Goal: Ask a question: Seek information or help from site administrators or community

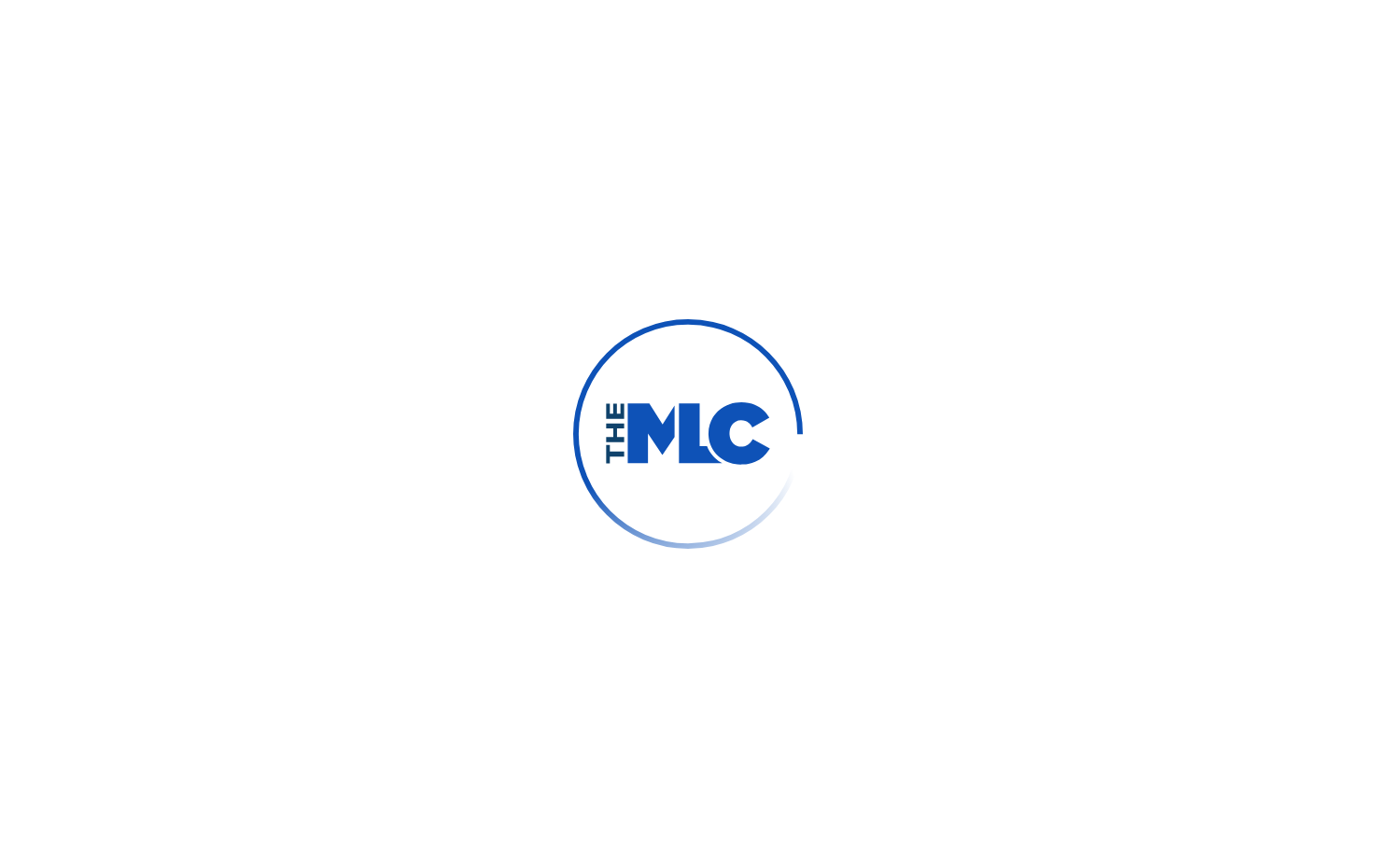
type input "[PERSON_NAME]"
type input "[EMAIL_ADDRESS][DOMAIN_NAME]"
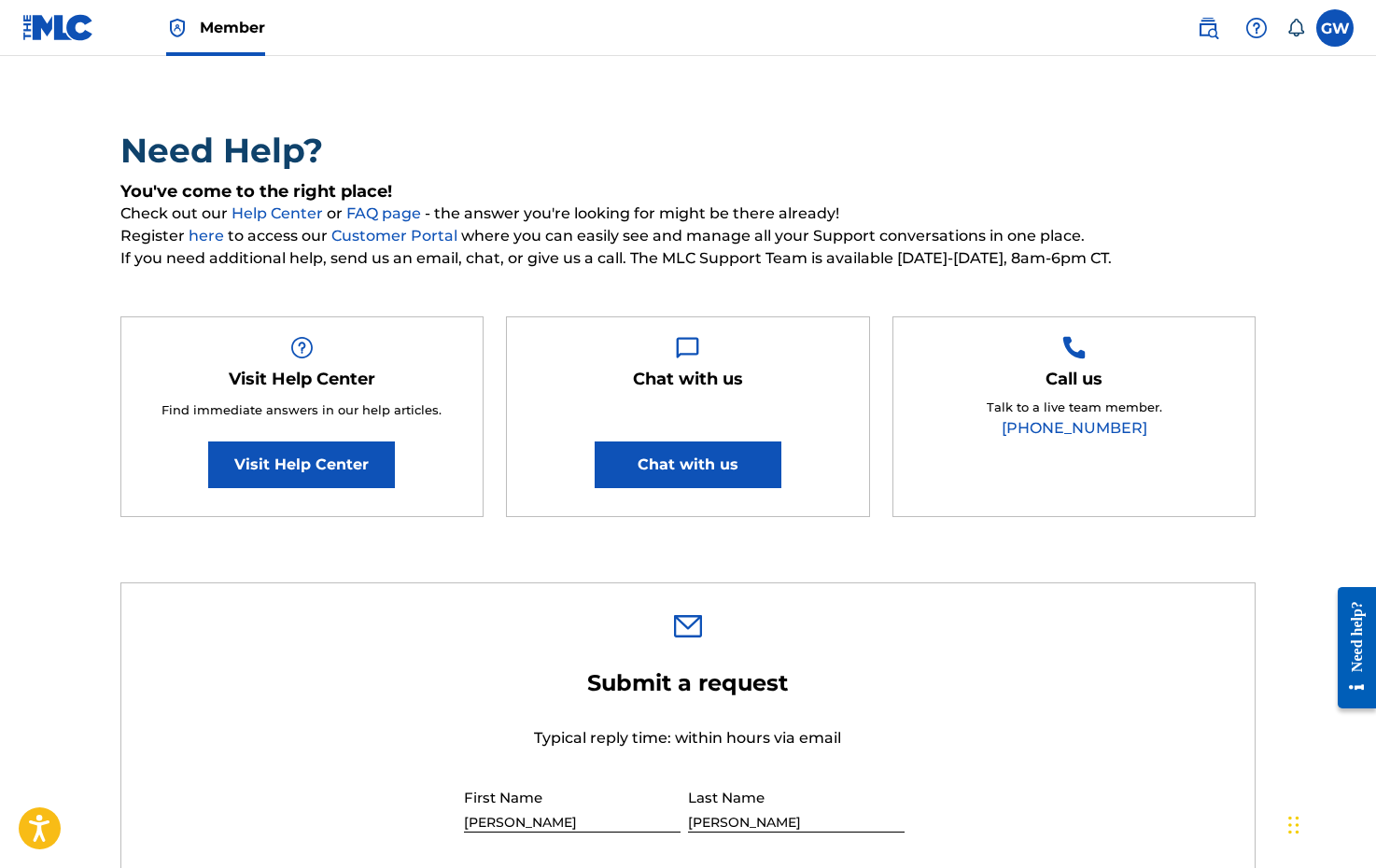
scroll to position [227, 0]
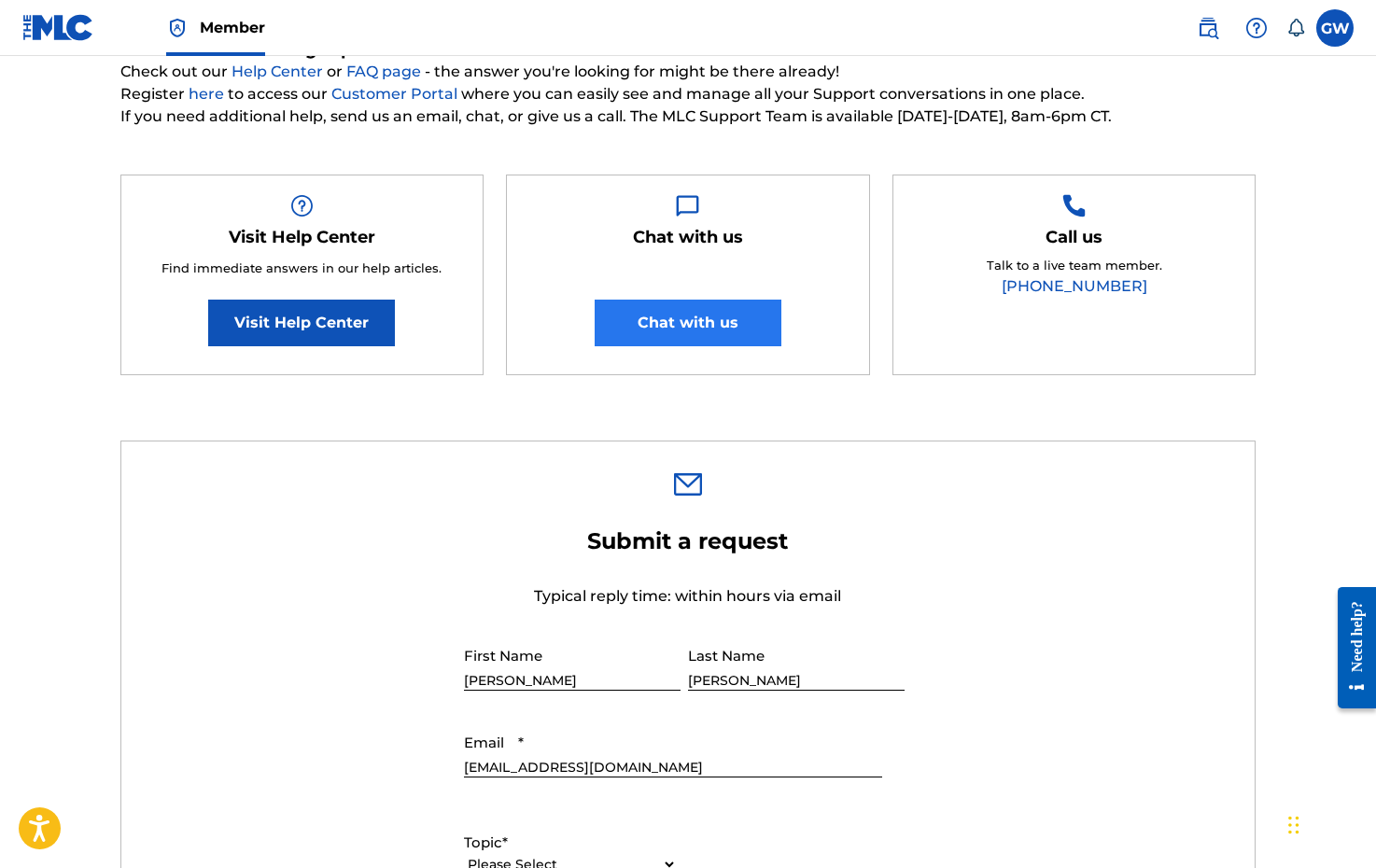
click at [708, 325] on button "Chat with us" at bounding box center [688, 323] width 187 height 47
click at [700, 325] on button "Chat with us" at bounding box center [688, 323] width 187 height 47
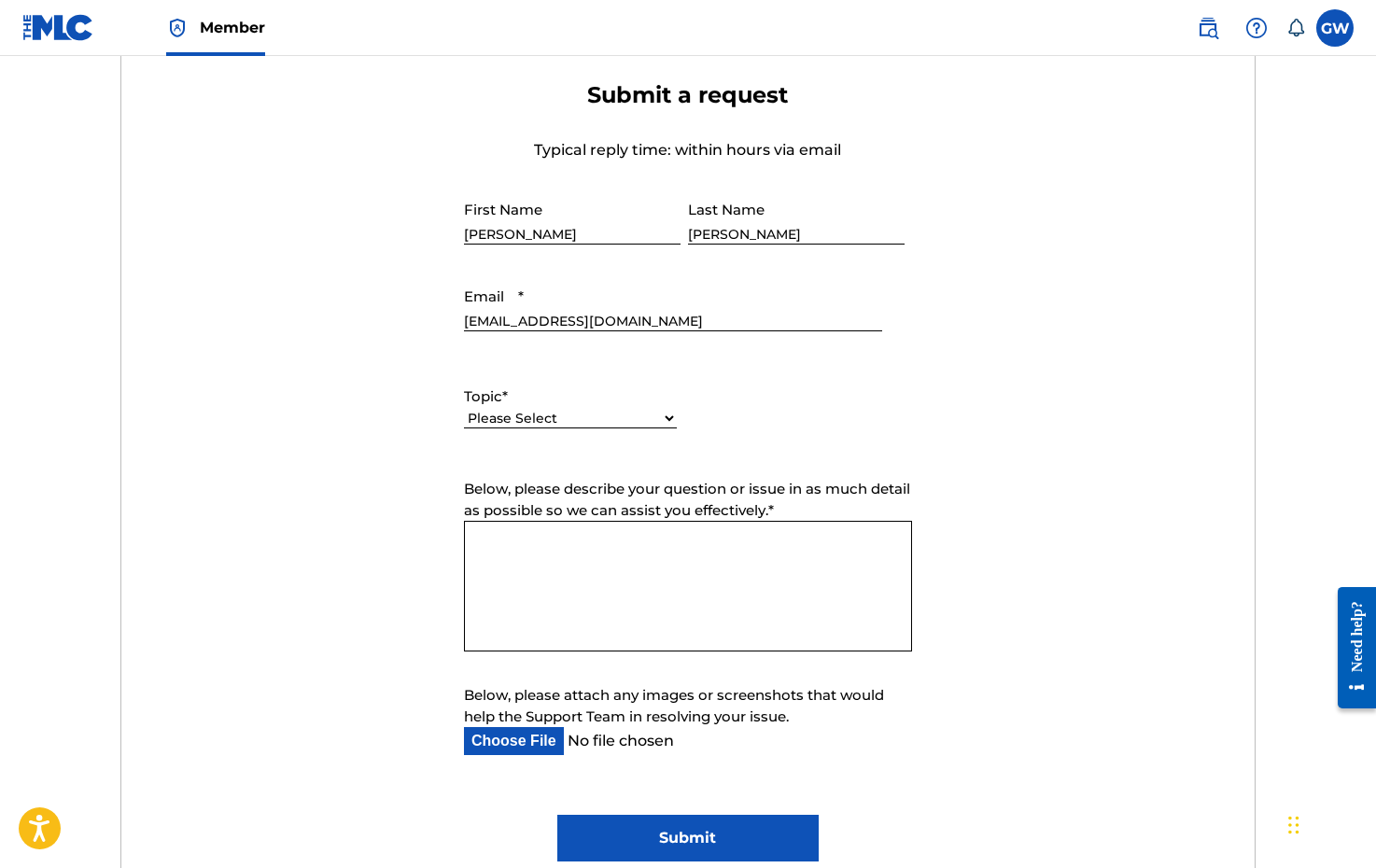
scroll to position [653, 0]
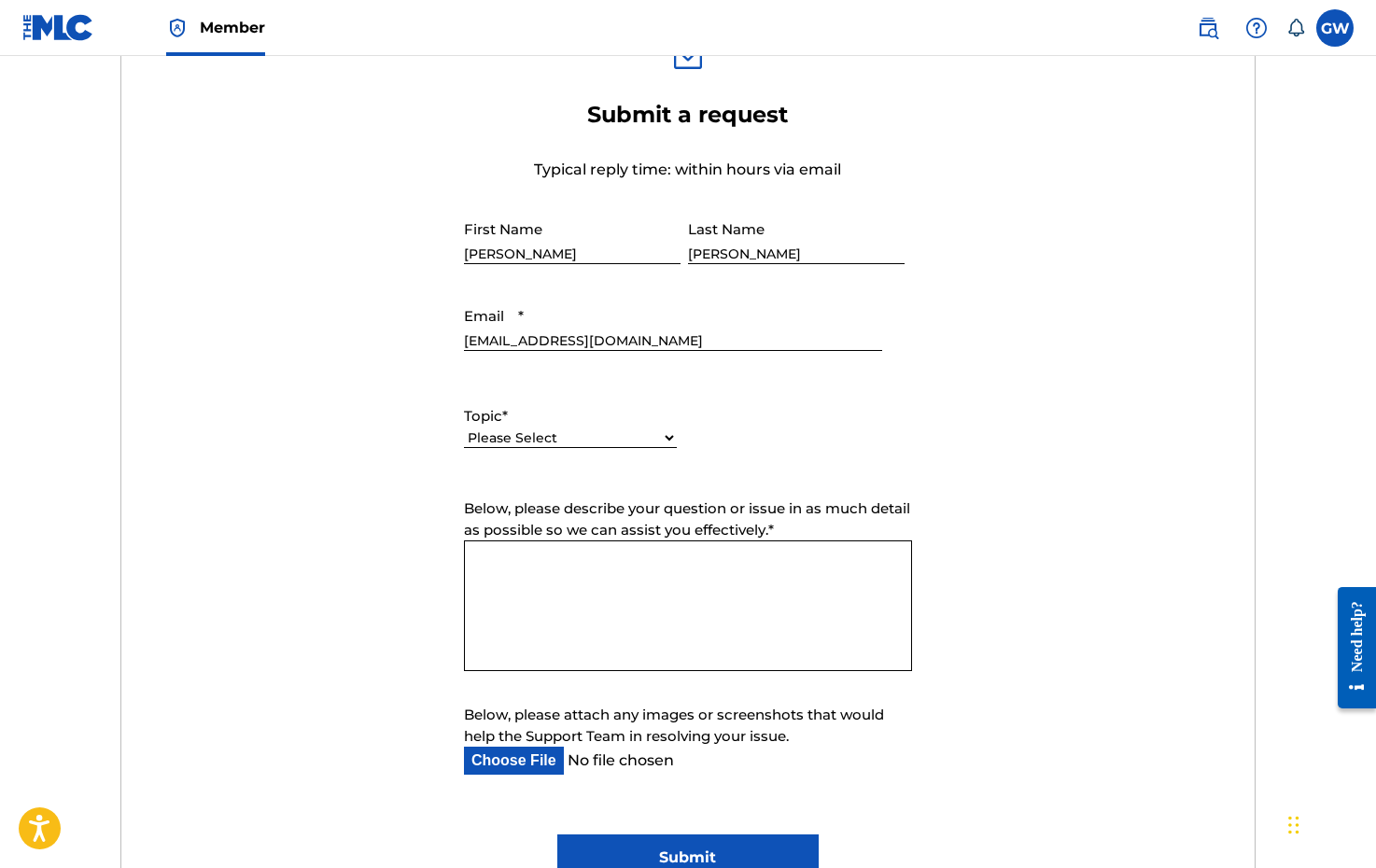
select select "I need help with payment"
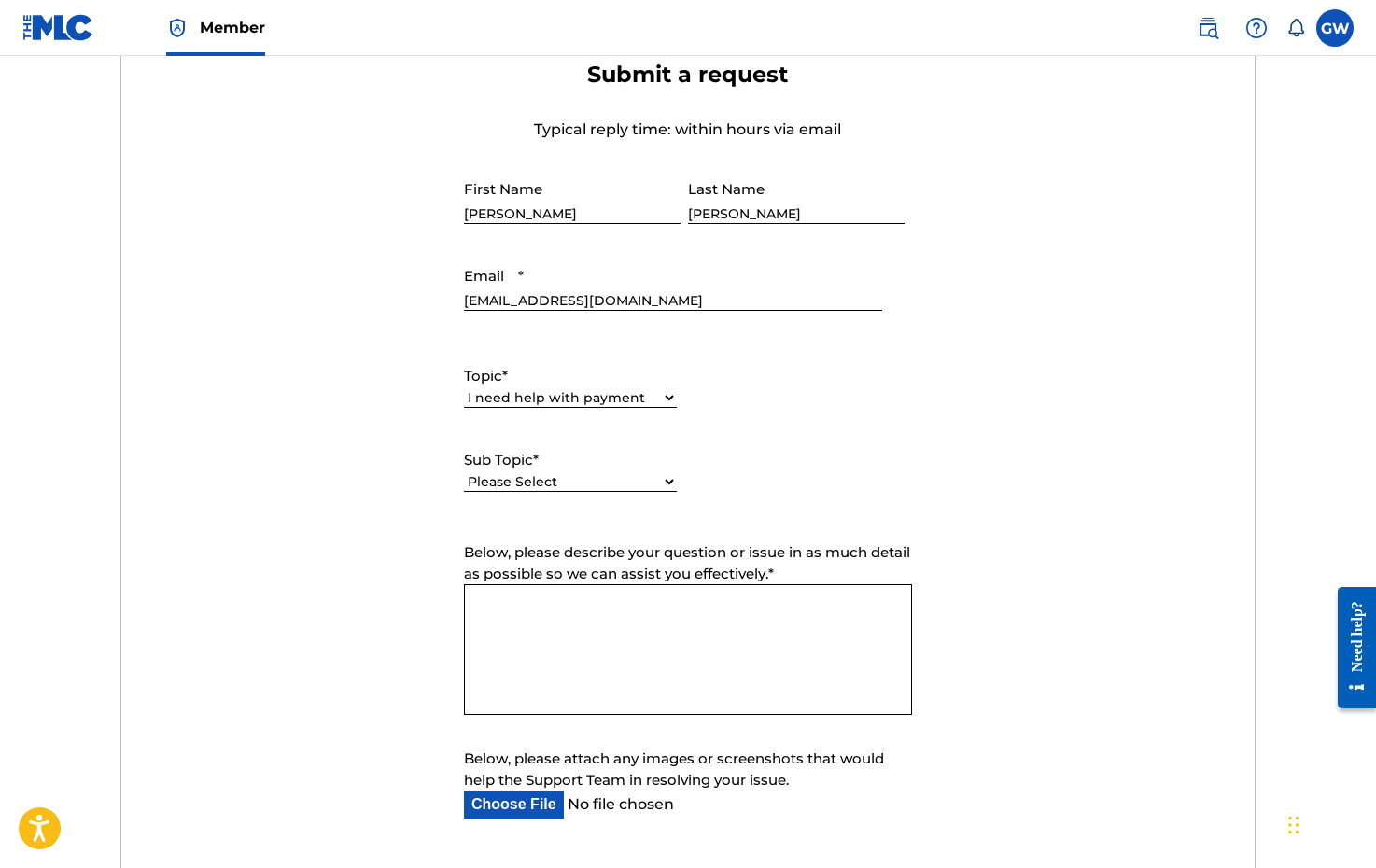
scroll to position [696, 0]
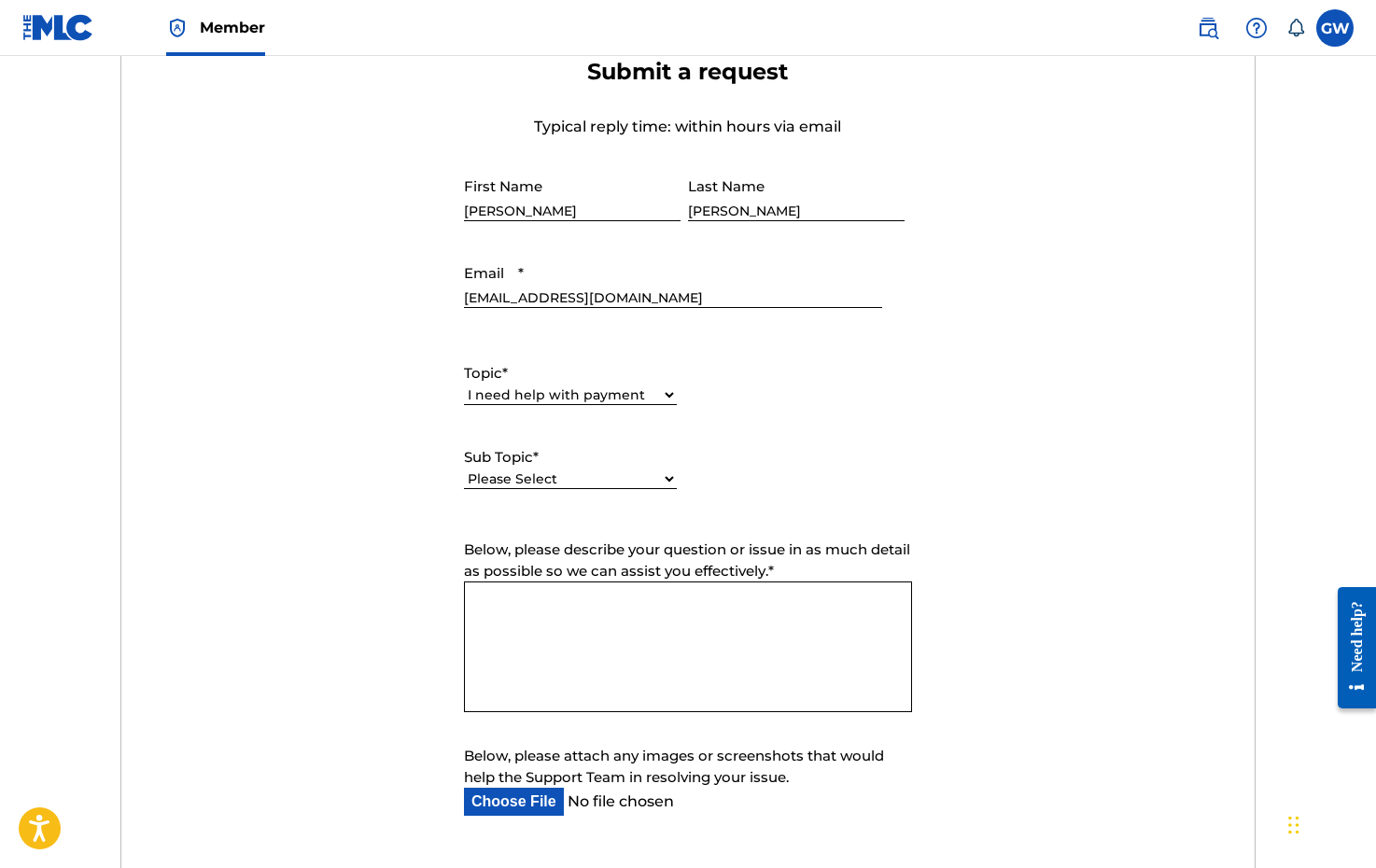
select select "I need help setting up my payment information in The MLC Portal"
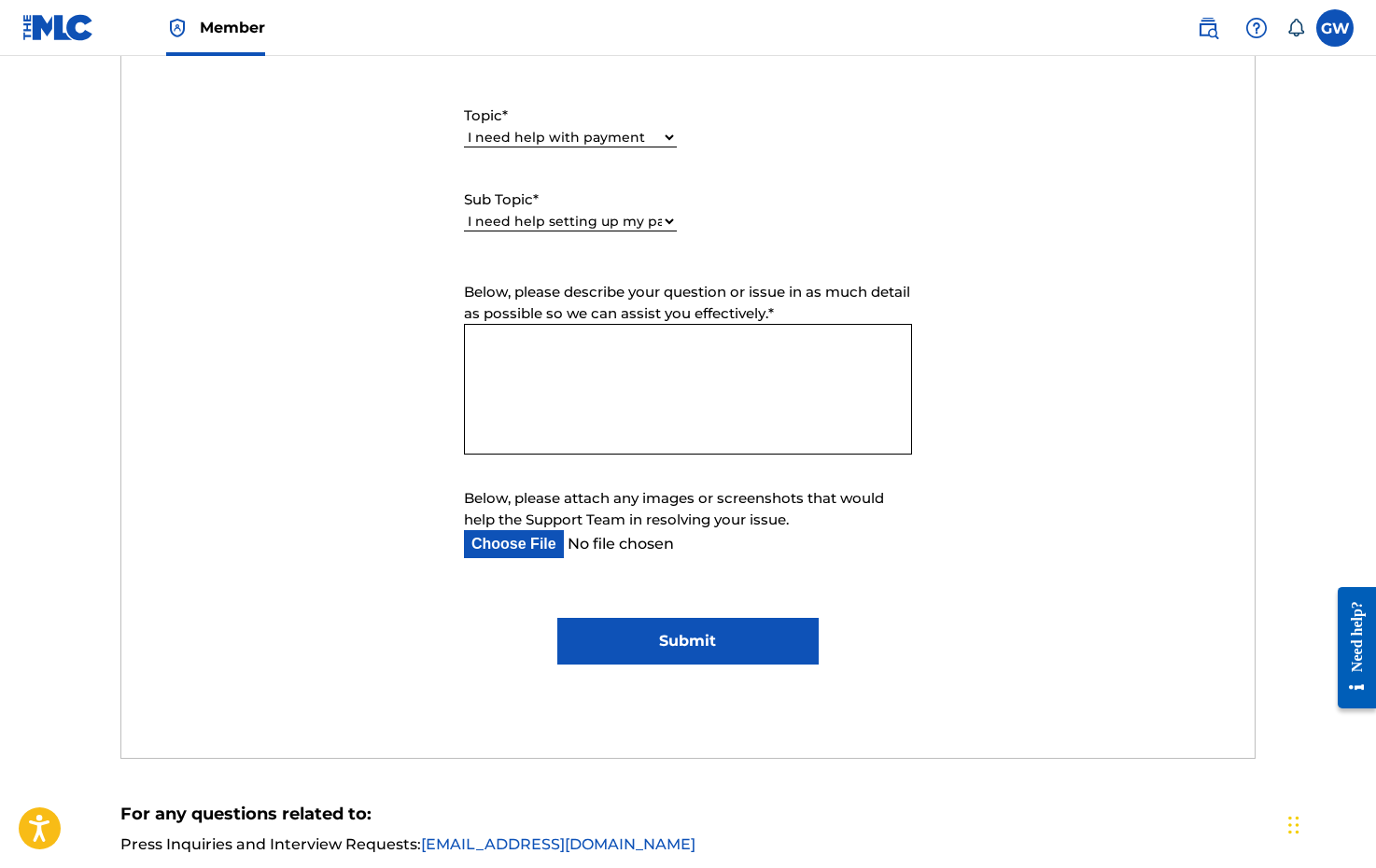
scroll to position [953, 0]
click at [700, 640] on input "Submit" at bounding box center [688, 640] width 261 height 47
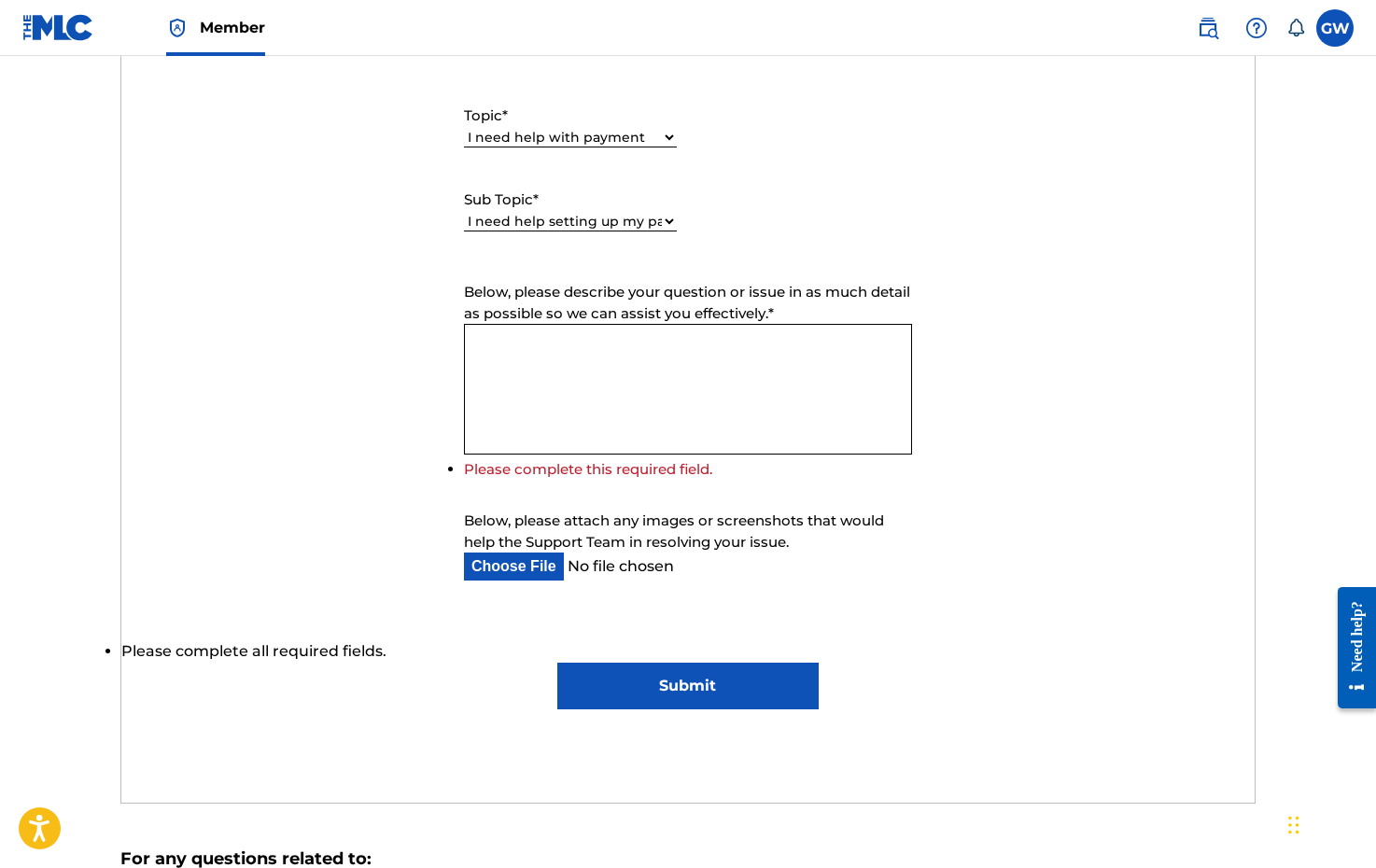
click at [595, 360] on textarea "Below, please describe your question or issue in as much detail as possible so …" at bounding box center [688, 389] width 448 height 131
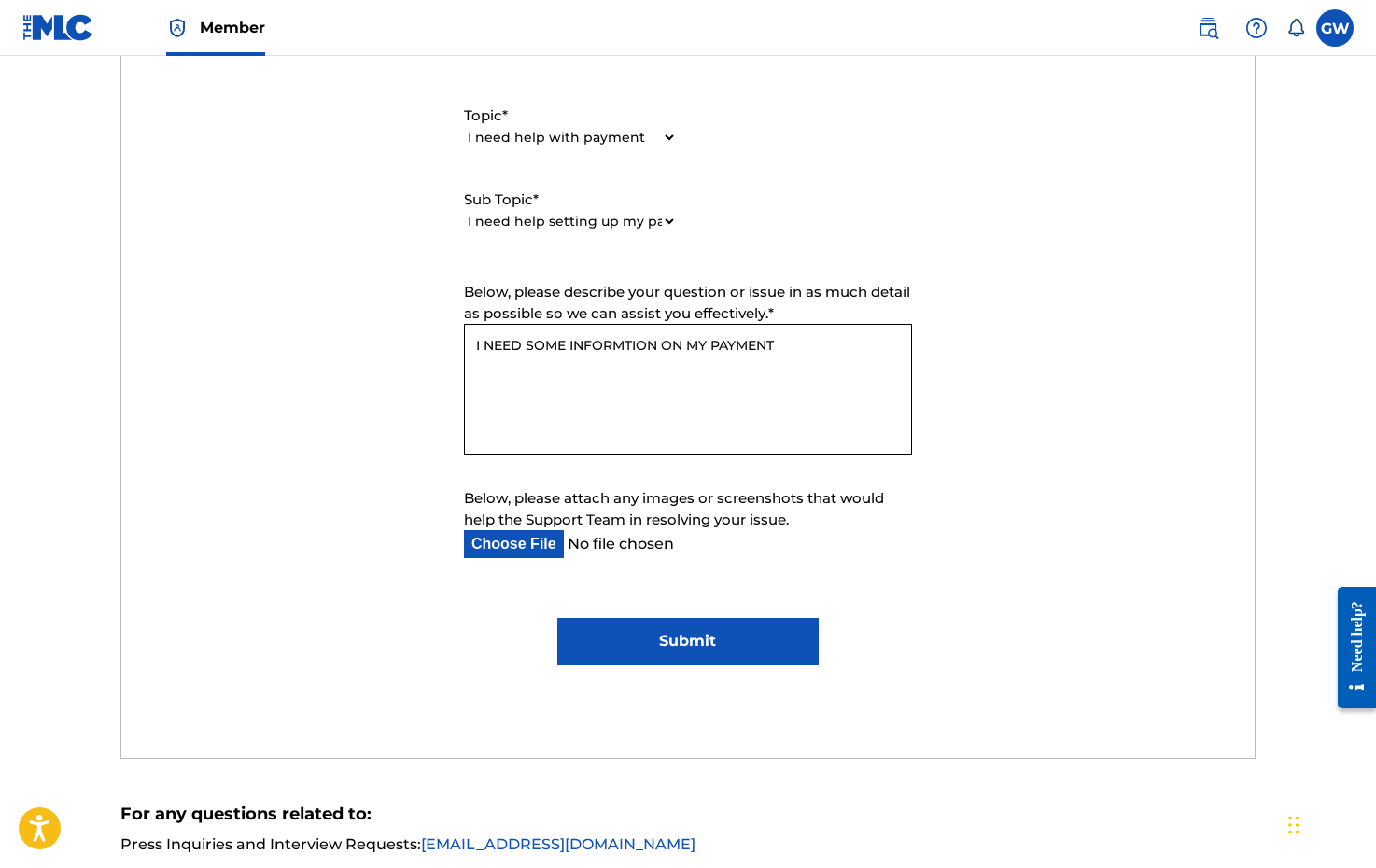
type textarea "I NEED SOME INFORMTION ON MY PAYMENT"
click at [685, 630] on input "Submit" at bounding box center [688, 640] width 261 height 47
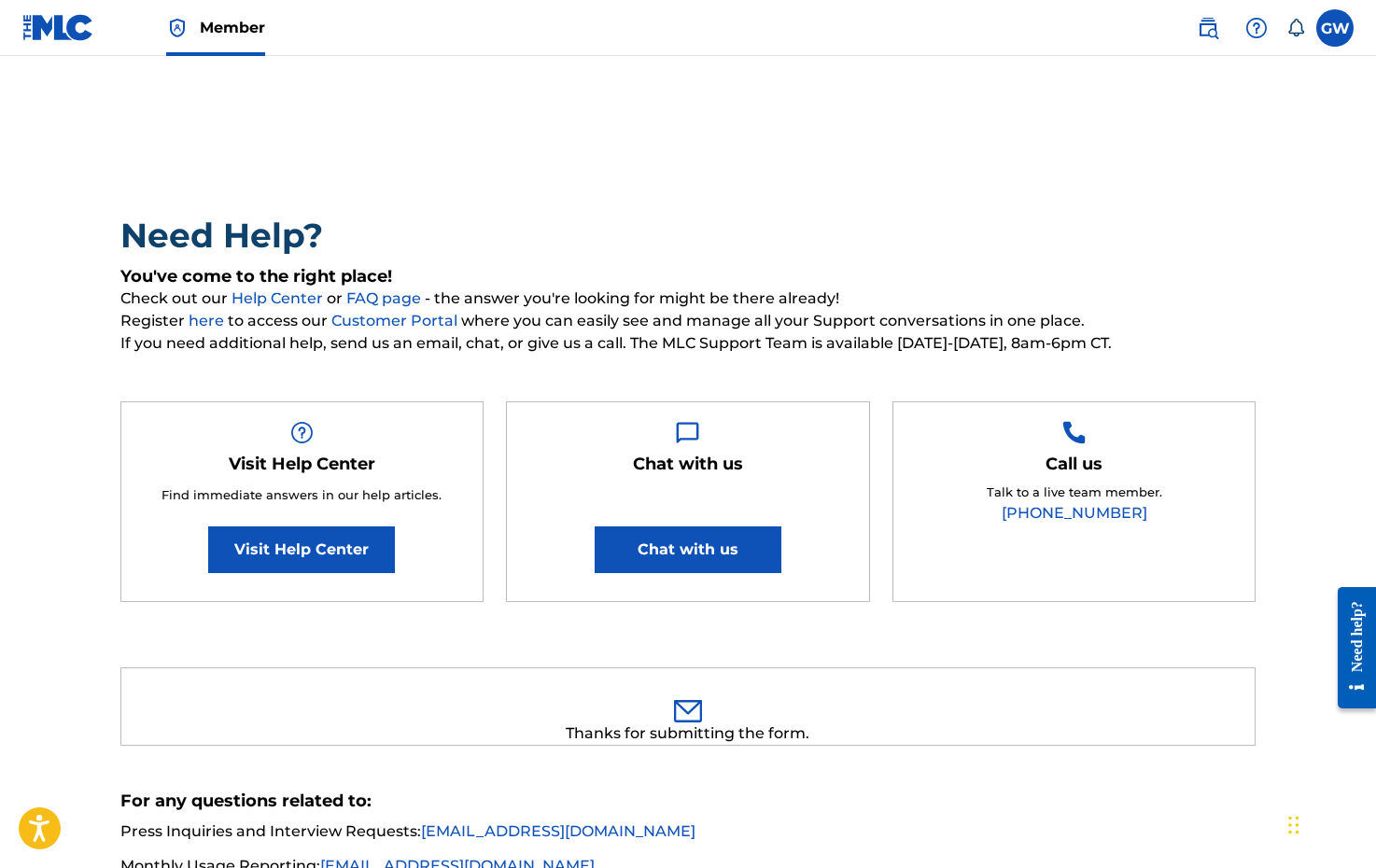
scroll to position [-1, 0]
